Goal: Information Seeking & Learning: Learn about a topic

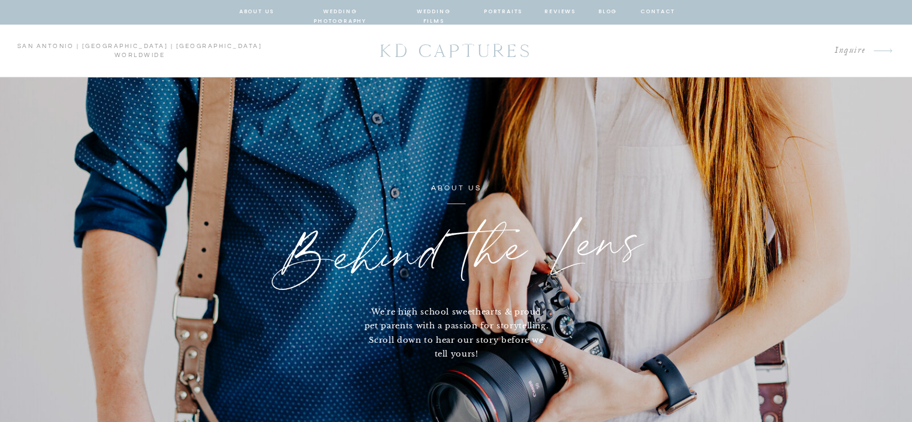
click at [250, 14] on nav "about us" at bounding box center [256, 12] width 35 height 11
click at [347, 11] on nav "wedding photography" at bounding box center [340, 12] width 88 height 11
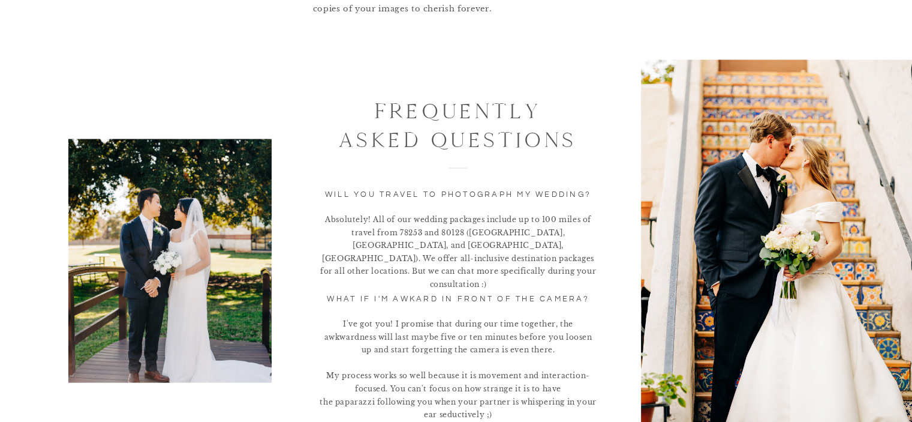
scroll to position [2496, 0]
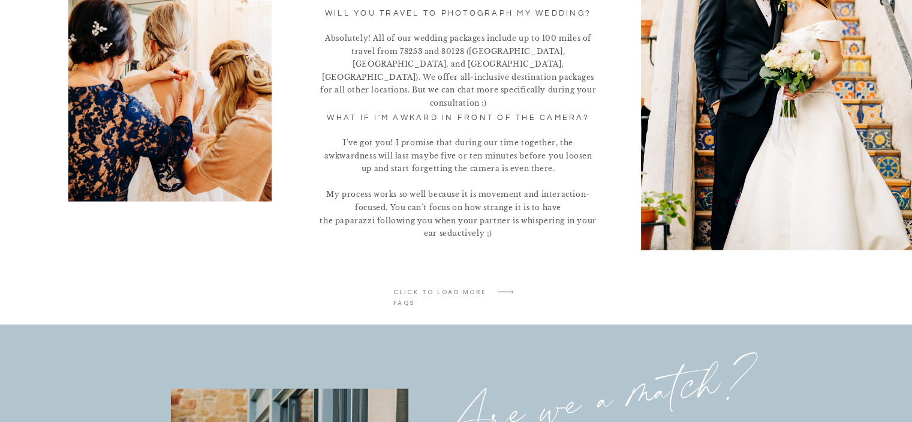
click at [448, 290] on p "click to LOAD MORE faqs" at bounding box center [440, 292] width 95 height 11
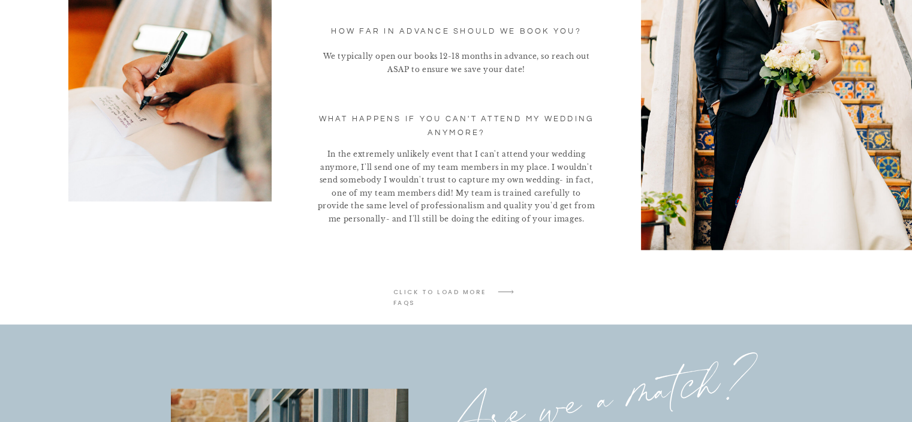
click at [448, 290] on p "click to LOAD MORE faqs" at bounding box center [440, 292] width 95 height 11
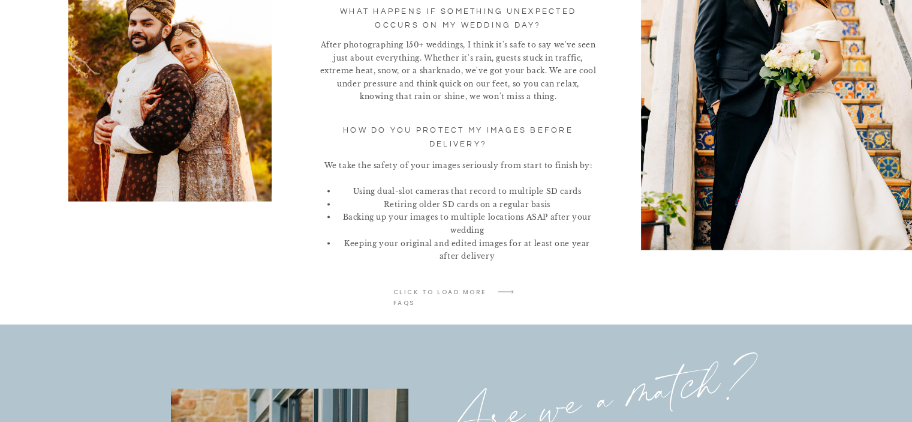
click at [448, 290] on p "click to LOAD MORE faqs" at bounding box center [440, 292] width 95 height 11
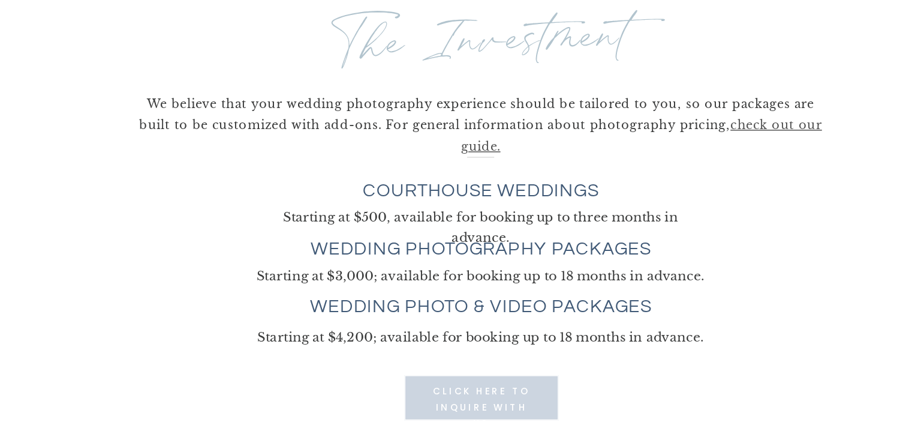
scroll to position [3276, 0]
click at [407, 210] on h3 "wedding photo & video packages" at bounding box center [457, 214] width 250 height 15
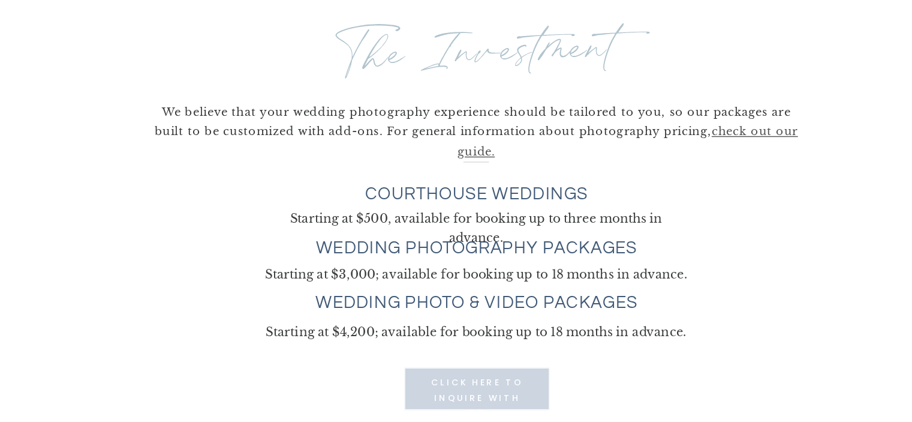
click at [471, 189] on p "Starting at $3,000; available for booking up to 18 months in advance." at bounding box center [456, 192] width 347 height 12
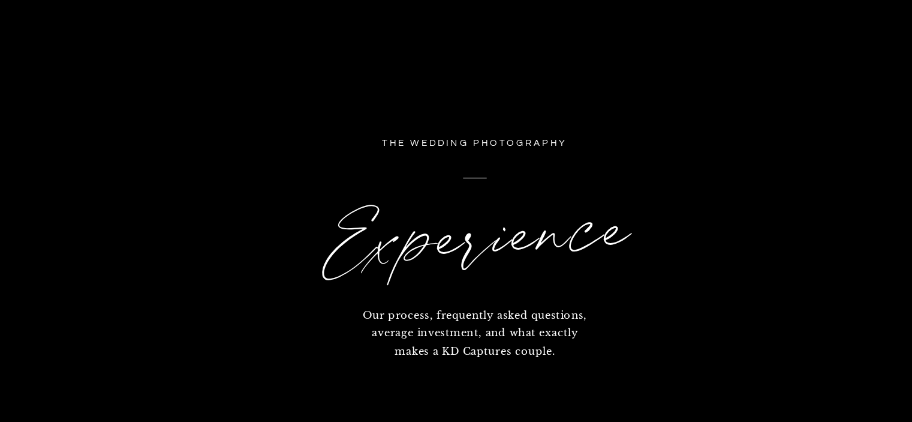
scroll to position [0, 0]
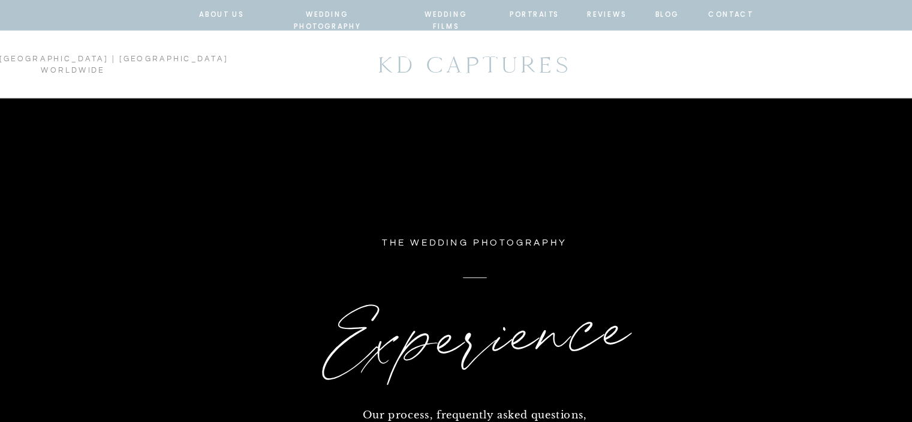
click at [256, 8] on nav "about us" at bounding box center [256, 12] width 35 height 11
